Goal: Find specific page/section: Find specific page/section

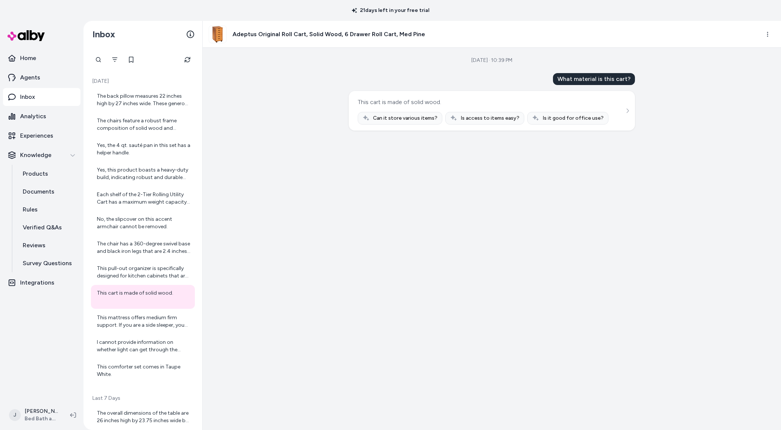
click at [269, 168] on div "[DATE] · 10:39 PM What material is this cart? This cart is made of solid wood. …" at bounding box center [492, 239] width 578 height 382
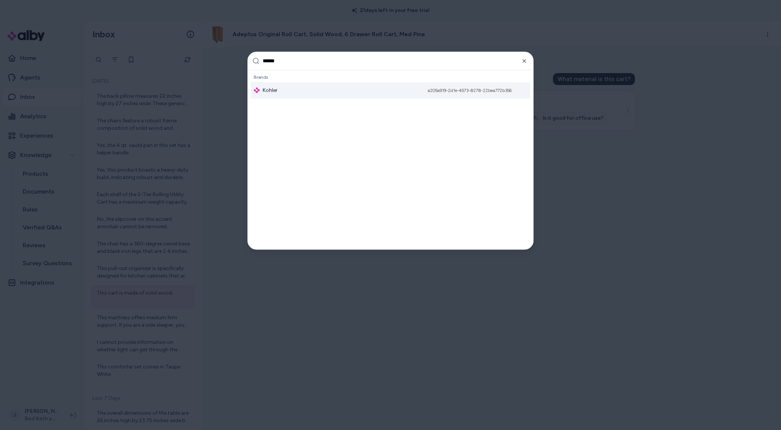
type input "******"
click at [282, 94] on div "Kohler a205a919-2d1e-4573-8278-22bea772b356" at bounding box center [390, 90] width 279 height 16
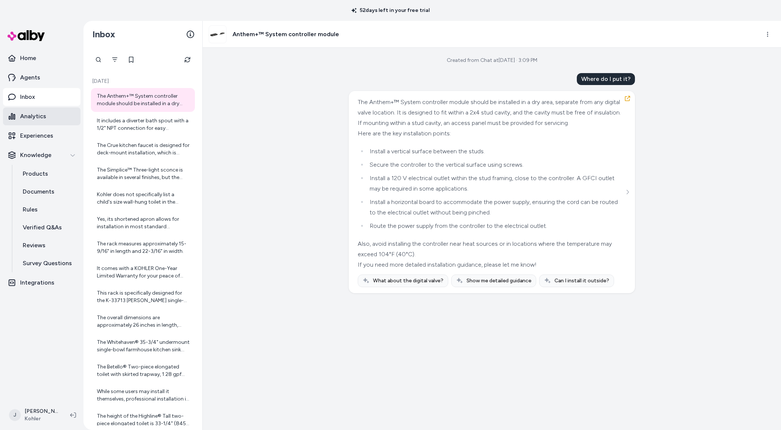
click at [32, 117] on p "Analytics" at bounding box center [33, 116] width 26 height 9
